Goal: Navigation & Orientation: Find specific page/section

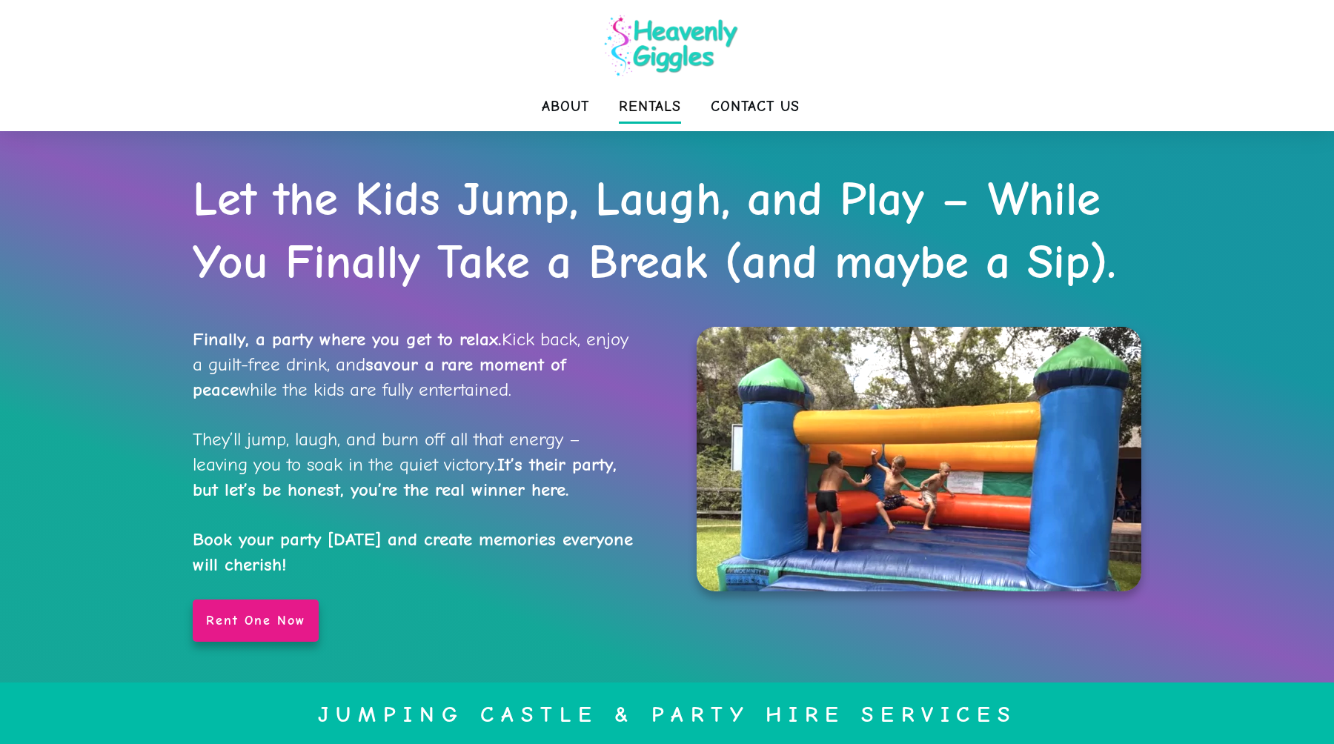
click at [652, 99] on span "Rentals" at bounding box center [650, 107] width 62 height 30
click at [572, 114] on span "About" at bounding box center [565, 107] width 47 height 30
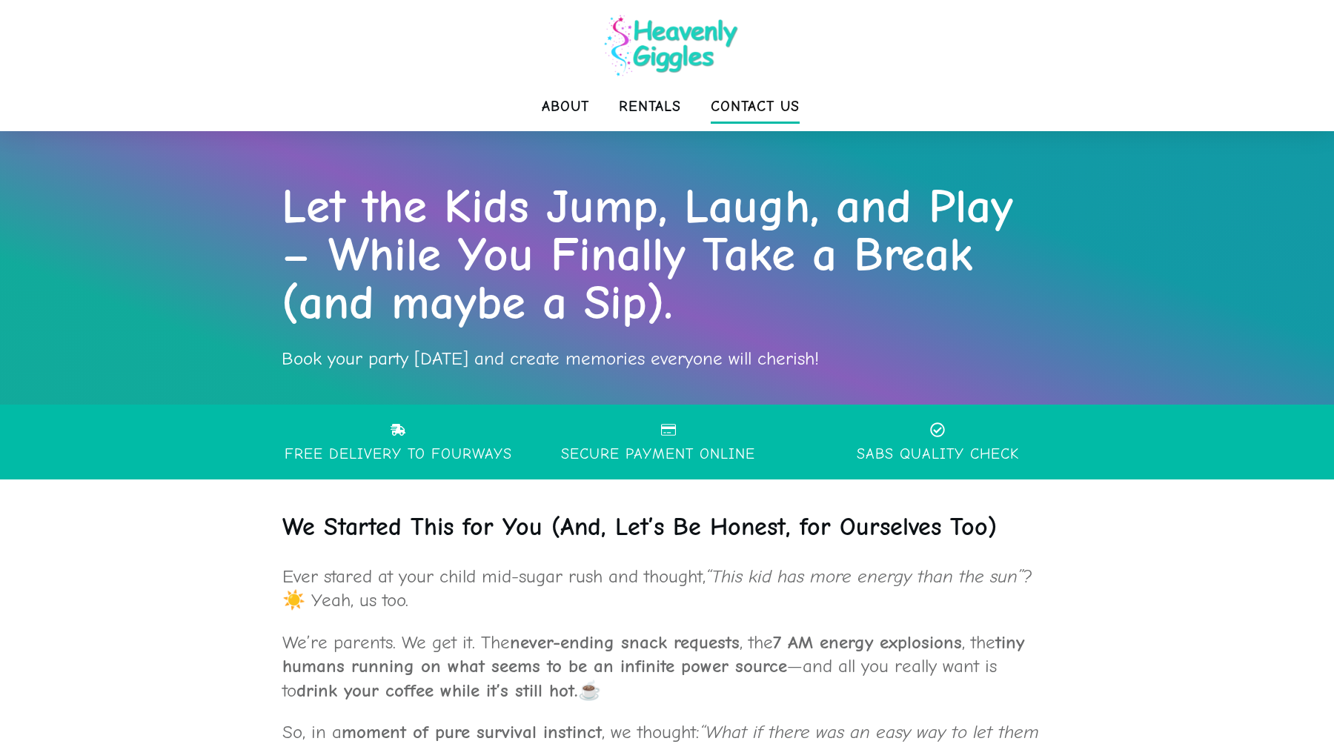
click at [740, 107] on span "Contact Us" at bounding box center [755, 107] width 89 height 30
